Goal: Task Accomplishment & Management: Manage account settings

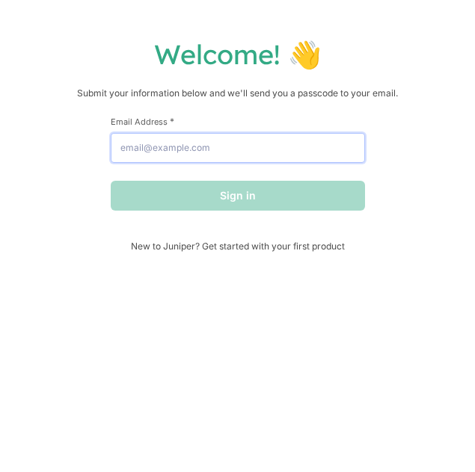
click at [296, 146] on input "Email Address *" at bounding box center [238, 148] width 254 height 30
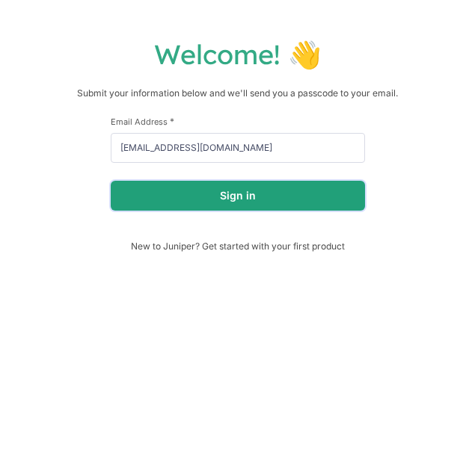
click at [213, 188] on button "Sign in" at bounding box center [238, 196] width 254 height 30
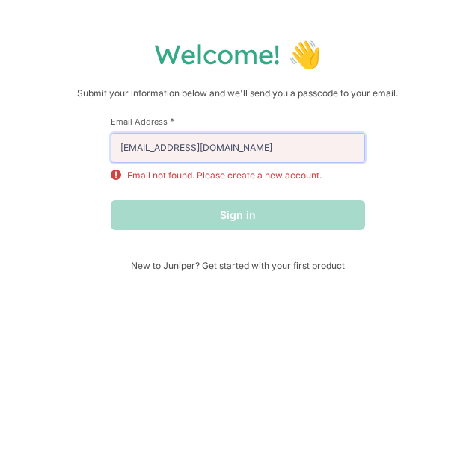
click at [259, 146] on input "[EMAIL_ADDRESS][DOMAIN_NAME]" at bounding box center [238, 148] width 254 height 30
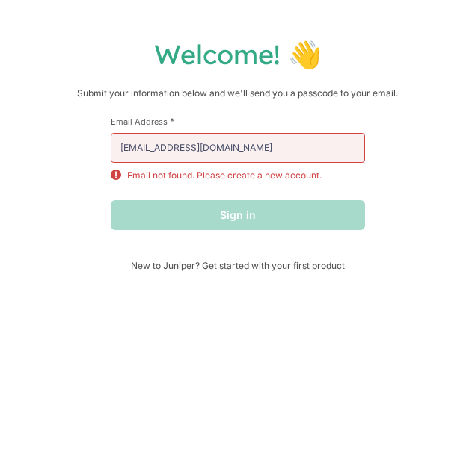
click at [364, 68] on h1 "Welcome! 👋" at bounding box center [237, 54] width 445 height 34
click at [231, 214] on div "Sign in" at bounding box center [238, 215] width 254 height 30
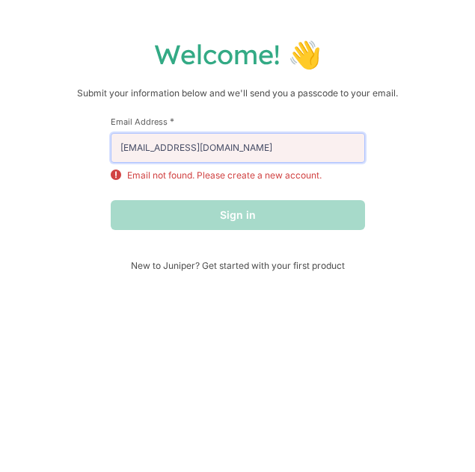
click at [262, 147] on input "[EMAIL_ADDRESS][DOMAIN_NAME]" at bounding box center [238, 148] width 254 height 30
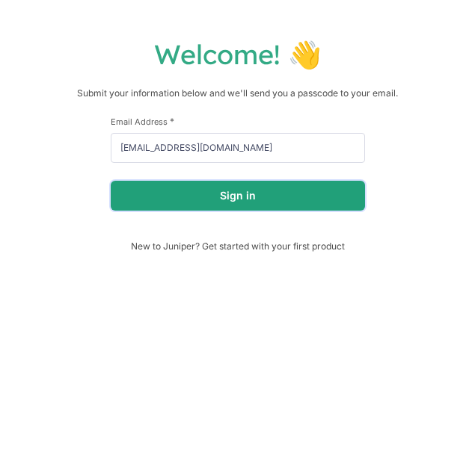
click at [321, 187] on button "Sign in" at bounding box center [238, 196] width 254 height 30
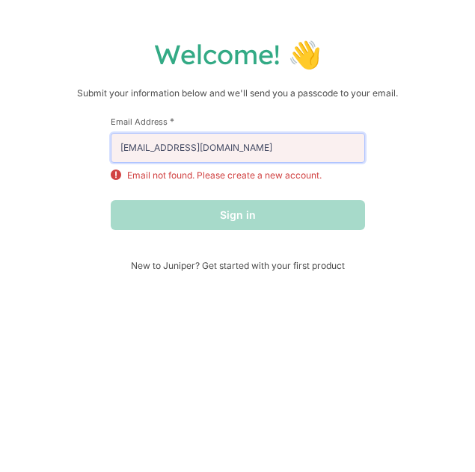
click at [323, 143] on input "[EMAIL_ADDRESS][DOMAIN_NAME]" at bounding box center [238, 148] width 254 height 30
type input "[EMAIL_ADDRESS][DOMAIN_NAME]"
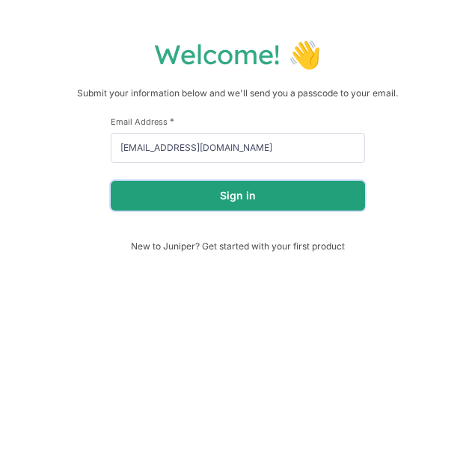
click at [247, 191] on button "Sign in" at bounding box center [238, 196] width 254 height 30
